Goal: Contribute content: Add original content to the website for others to see

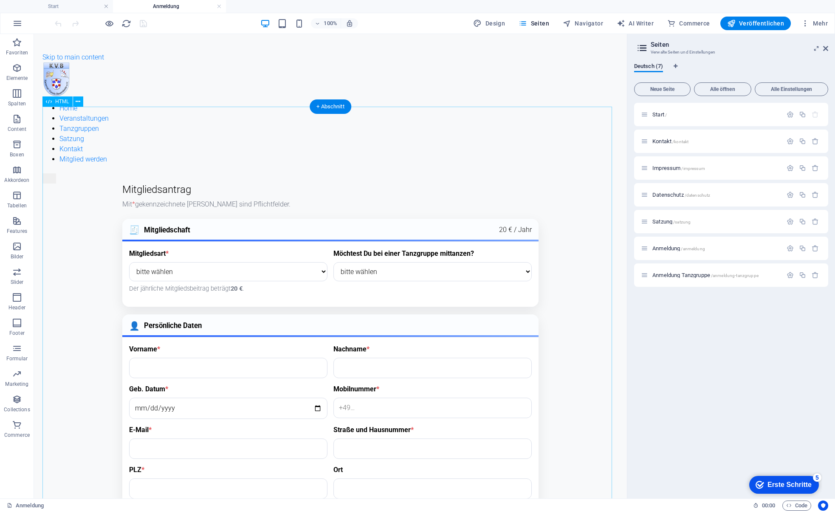
click at [341, 211] on div "Mitgliedsantrag – KV Bauernheim e.V. Mitgliedsantrag Mit * gekennzeichnete [PER…" at bounding box center [330, 453] width 576 height 538
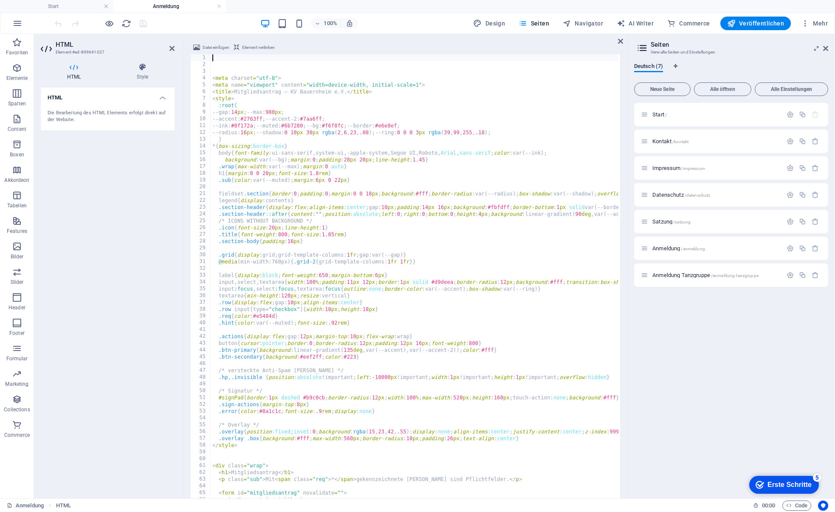
scroll to position [351, 0]
click at [331, 215] on div "< meta charset = "utf-8" > < meta name = "viewport" content = "width=device-wid…" at bounding box center [532, 289] width 643 height 471
type textarea "</form></div>"
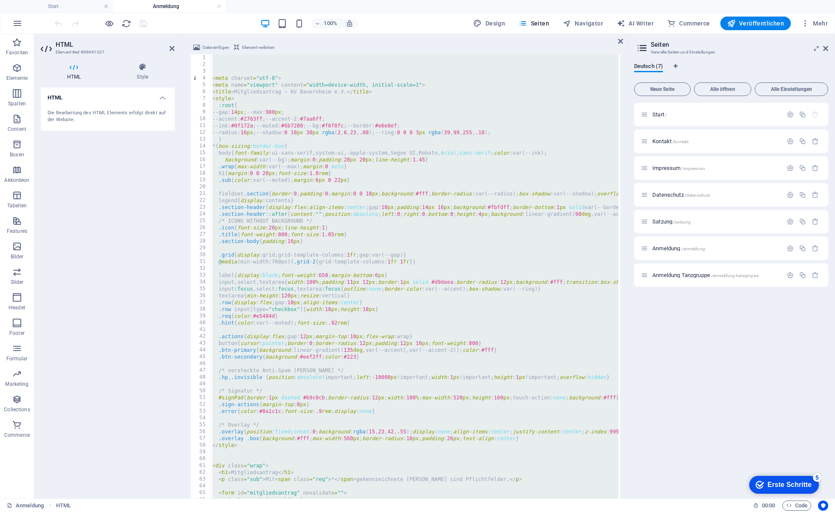
scroll to position [2221, 0]
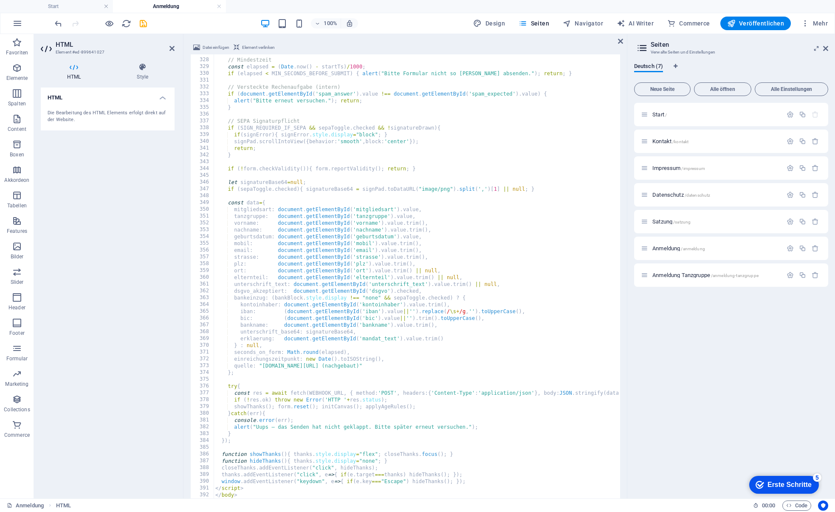
click at [423, 283] on div "// Mindestzeit const elapsed = ( Date . now ( ) - startTs ) / 1000 ; if ( elaps…" at bounding box center [531, 285] width 634 height 471
type textarea "unterschrift_text: document.getElementById('unterschrift_text').value.trim() ||…"
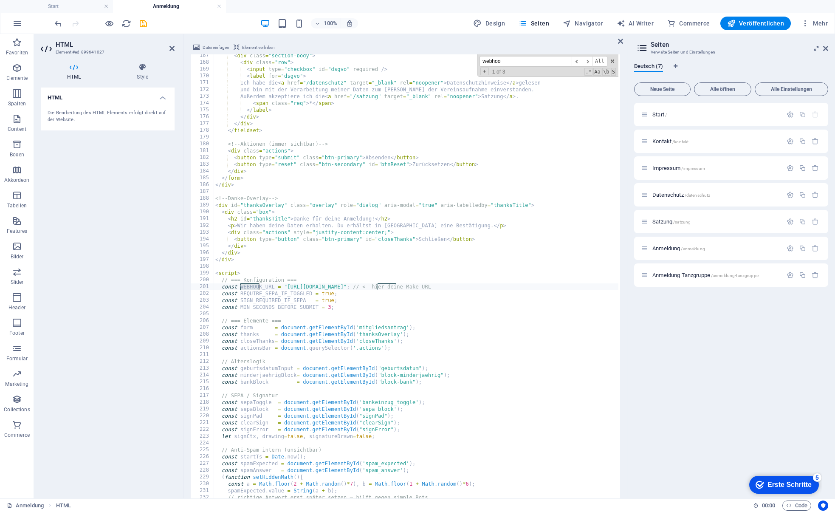
scroll to position [1131, 0]
type input "webhoo"
drag, startPoint x: 287, startPoint y: 287, endPoint x: 408, endPoint y: 285, distance: 121.6
click at [408, 285] on div "< div class = "section-body" > < div class = "row" > < input type = "checkbox" …" at bounding box center [531, 287] width 634 height 471
paste textarea ".[DOMAIN_NAME][URL]"
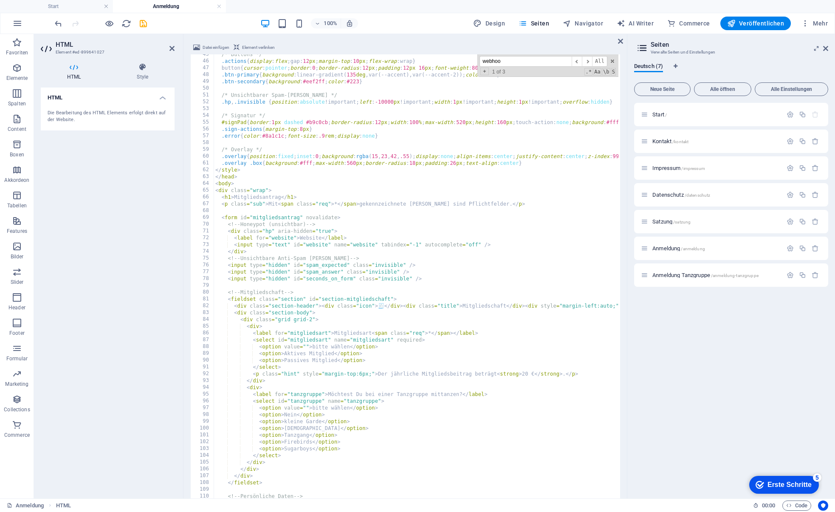
scroll to position [368, 0]
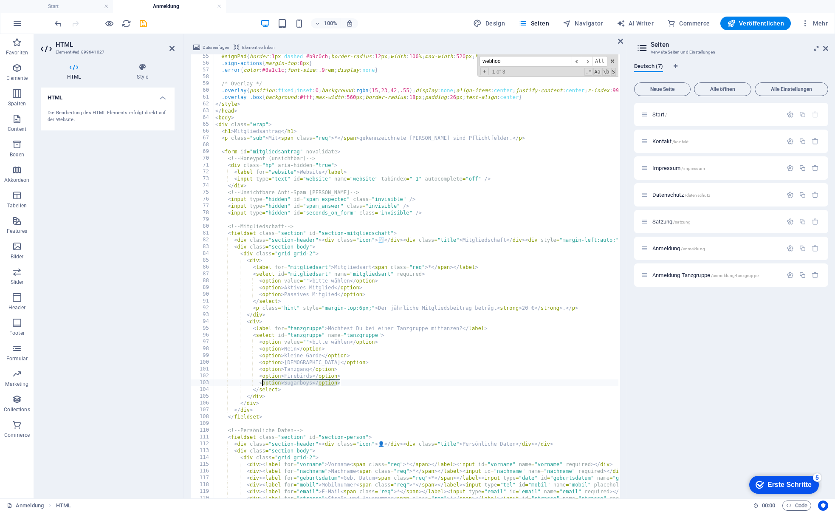
drag, startPoint x: 347, startPoint y: 382, endPoint x: 261, endPoint y: 382, distance: 86.3
click at [261, 382] on div "#signPad { border : 1 px dashed #b9c0cb ; border-radius : 12 px ; width : 100 %…" at bounding box center [531, 288] width 634 height 471
type textarea "<option>Sugarboys</option>"
click at [339, 382] on div "#signPad { border : 1 px dashed #b9c0cb ; border-radius : 12 px ; width : 100 %…" at bounding box center [531, 288] width 634 height 471
drag, startPoint x: 337, startPoint y: 383, endPoint x: 259, endPoint y: 383, distance: 77.8
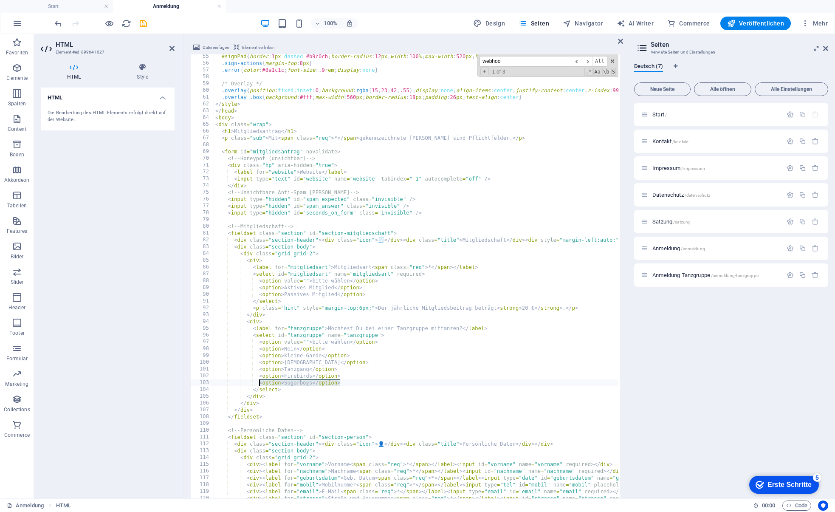
click at [259, 383] on div "#signPad { border : 1 px dashed #b9c0cb ; border-radius : 12 px ; width : 100 %…" at bounding box center [531, 288] width 634 height 471
click at [351, 385] on div "#signPad { border : 1 px dashed #b9c0cb ; border-radius : 12 px ; width : 100 %…" at bounding box center [531, 288] width 634 height 471
paste textarea "<option>Sugarboys</option>"
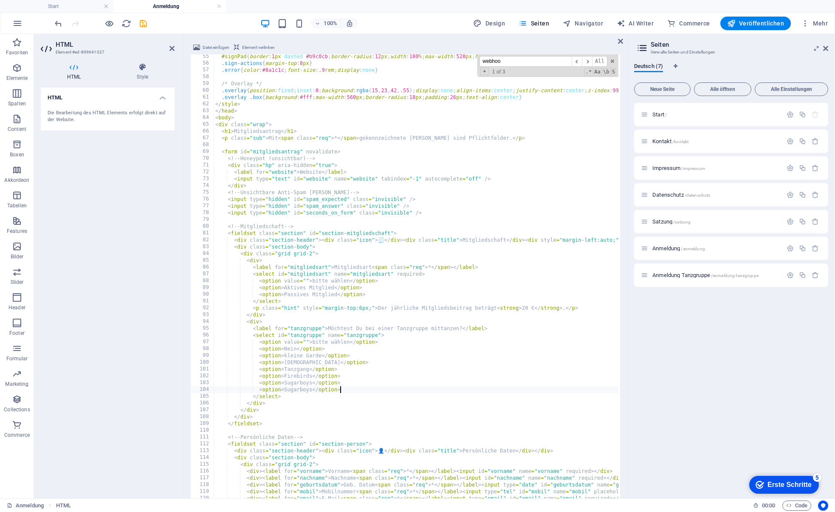
click at [300, 389] on div "#signPad { border : 1 px dashed #b9c0cb ; border-radius : 12 px ; width : 100 %…" at bounding box center [531, 288] width 634 height 471
click at [322, 400] on div "#signPad { border : 1 px dashed #b9c0cb ; border-radius : 12 px ; width : 100 %…" at bounding box center [531, 288] width 634 height 471
click at [295, 389] on div "#signPad { border : 1 px dashed #b9c0cb ; border-radius : 12 px ; width : 100 %…" at bounding box center [531, 288] width 634 height 471
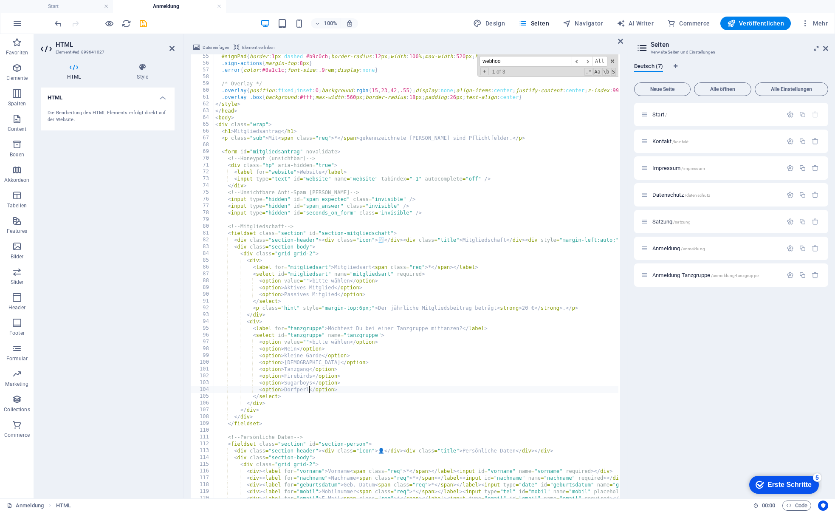
scroll to position [0, 8]
type textarea "<option>Dorfperlen</option>"
click at [621, 40] on icon at bounding box center [620, 41] width 5 height 7
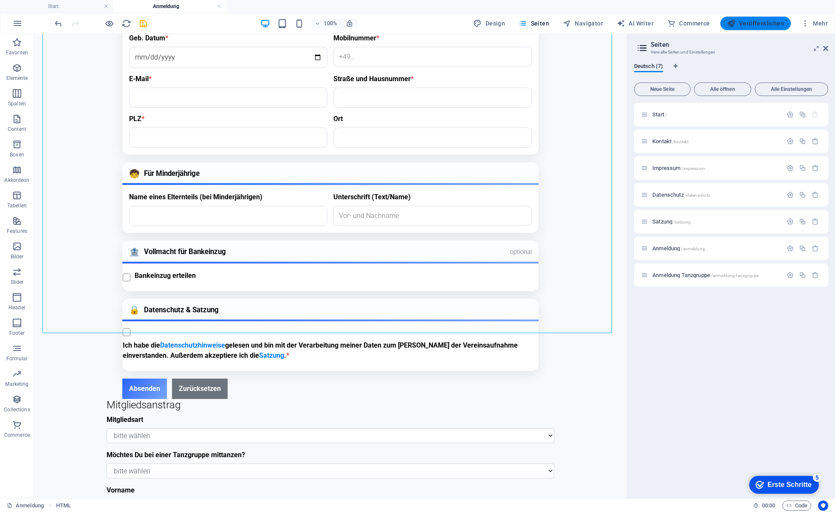
click at [753, 19] on span "Veröffentlichen" at bounding box center [756, 23] width 57 height 8
